Goal: Task Accomplishment & Management: Manage account settings

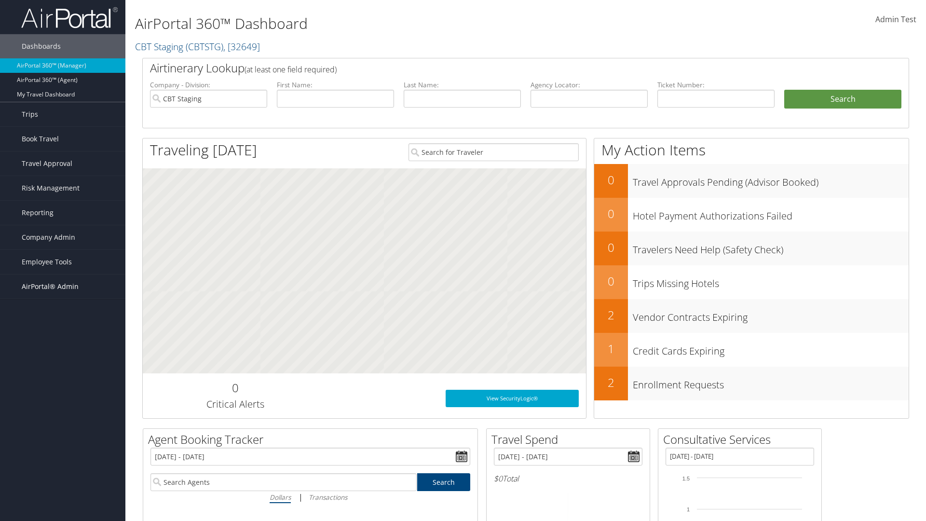
click at [63, 287] on span "AirPortal® Admin" at bounding box center [50, 286] width 57 height 24
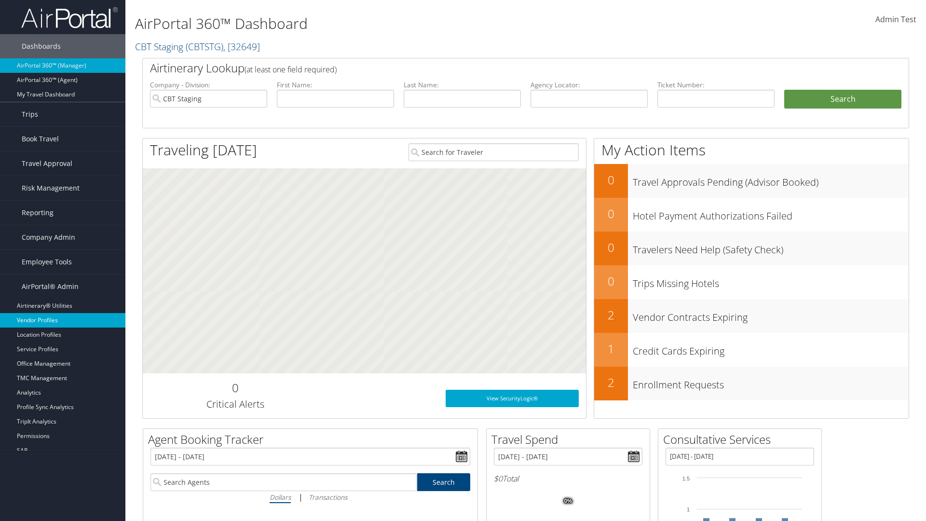
click at [63, 320] on link "Vendor Profiles" at bounding box center [62, 320] width 125 height 14
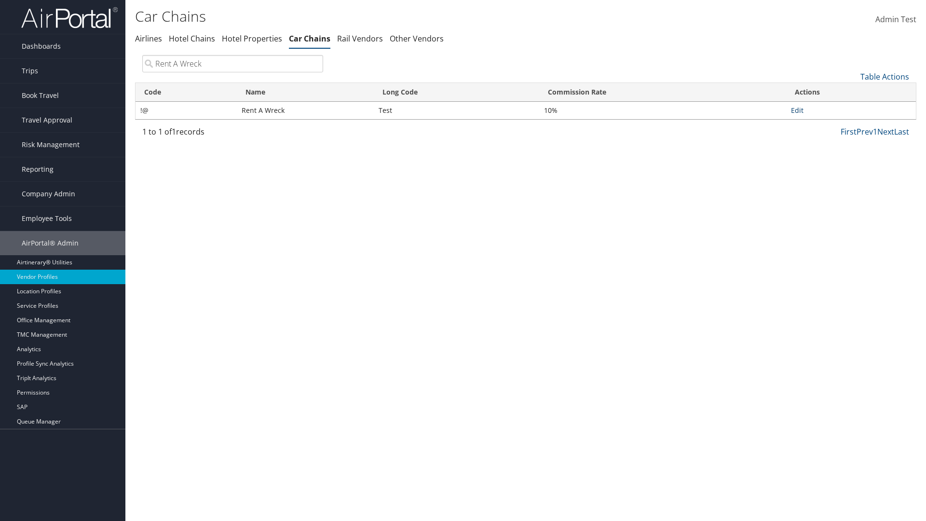
type input "Rent A Wreck"
click at [797, 110] on link "Edit" at bounding box center [797, 110] width 13 height 9
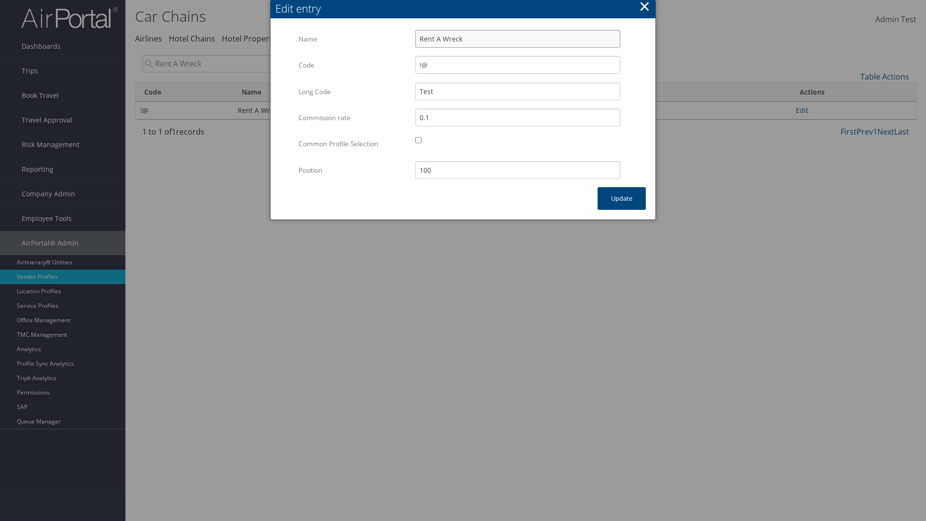
click at [518, 39] on input "Rent A Wreck" at bounding box center [517, 39] width 205 height 18
type input "Rent A Wreck"
click at [518, 91] on input "Test" at bounding box center [517, 91] width 205 height 18
type input "Test"
click at [622, 198] on button "Update" at bounding box center [622, 198] width 48 height 23
